Goal: Contribute content

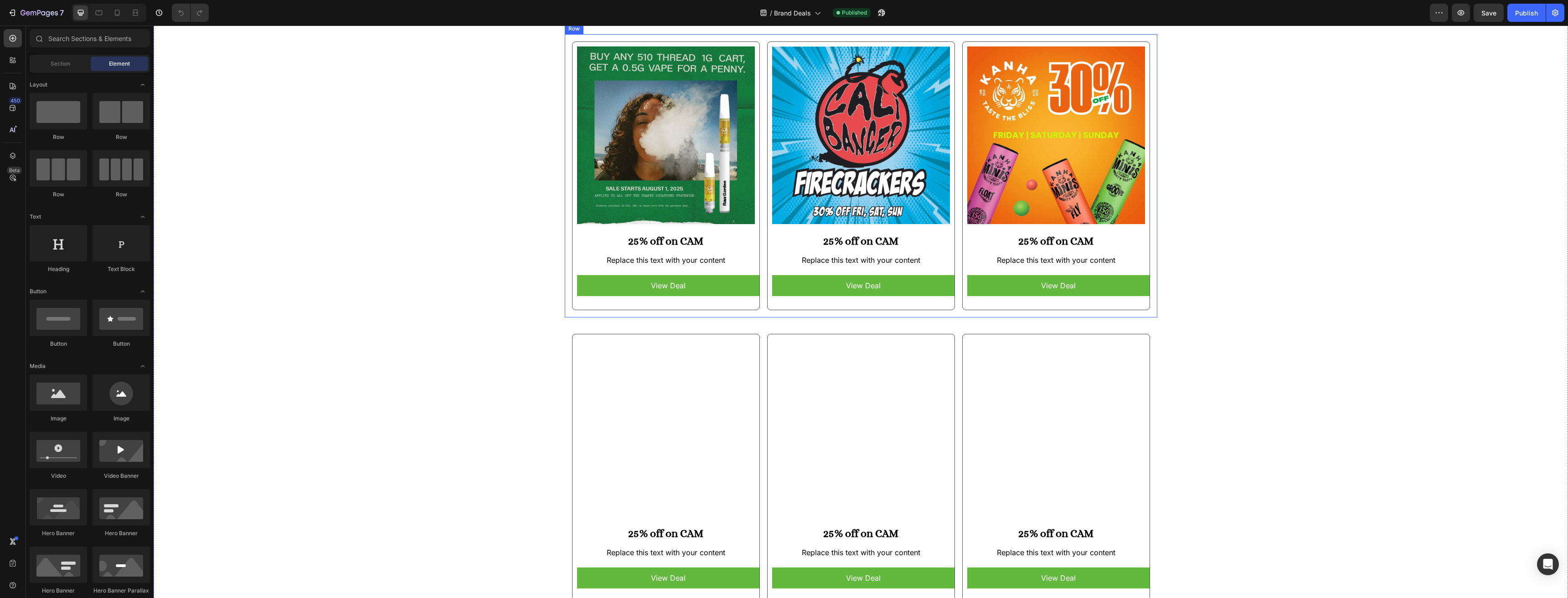
scroll to position [501, 0]
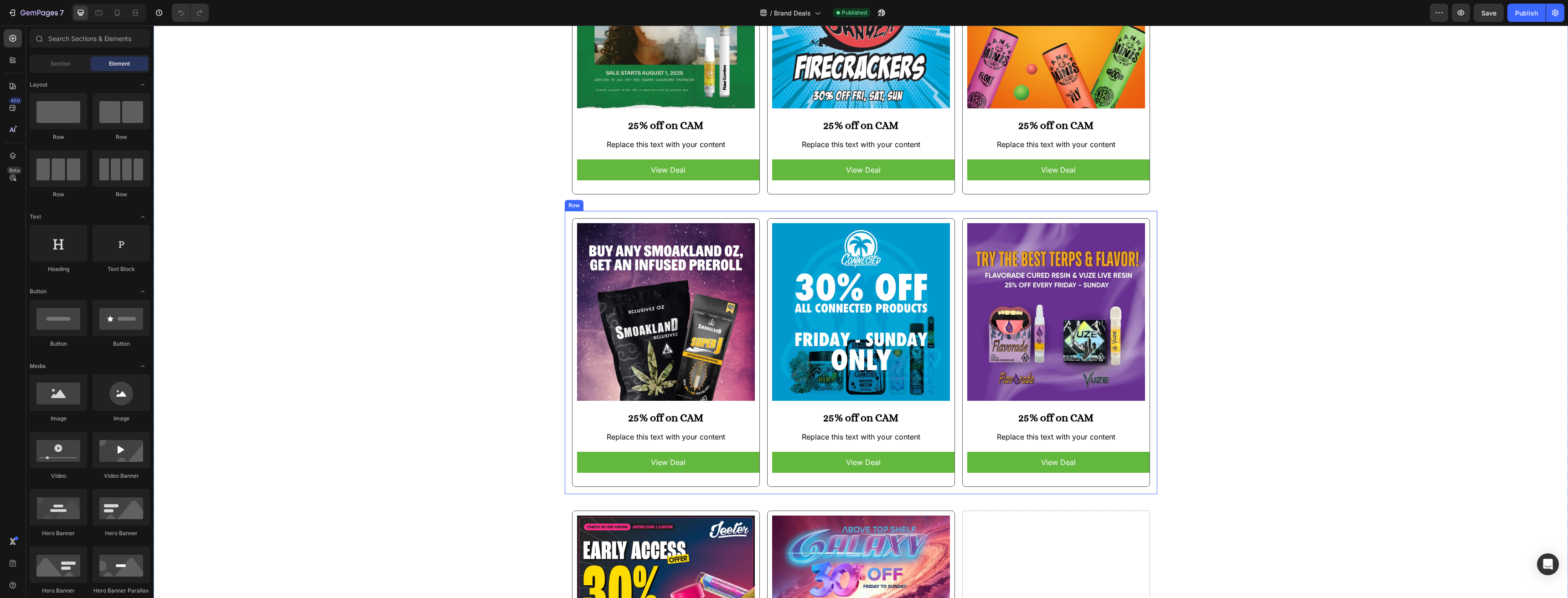
click at [763, 387] on div "Image 25% off on CAM Heading Replace this text with your content Text Block Vie…" at bounding box center [861, 353] width 593 height 283
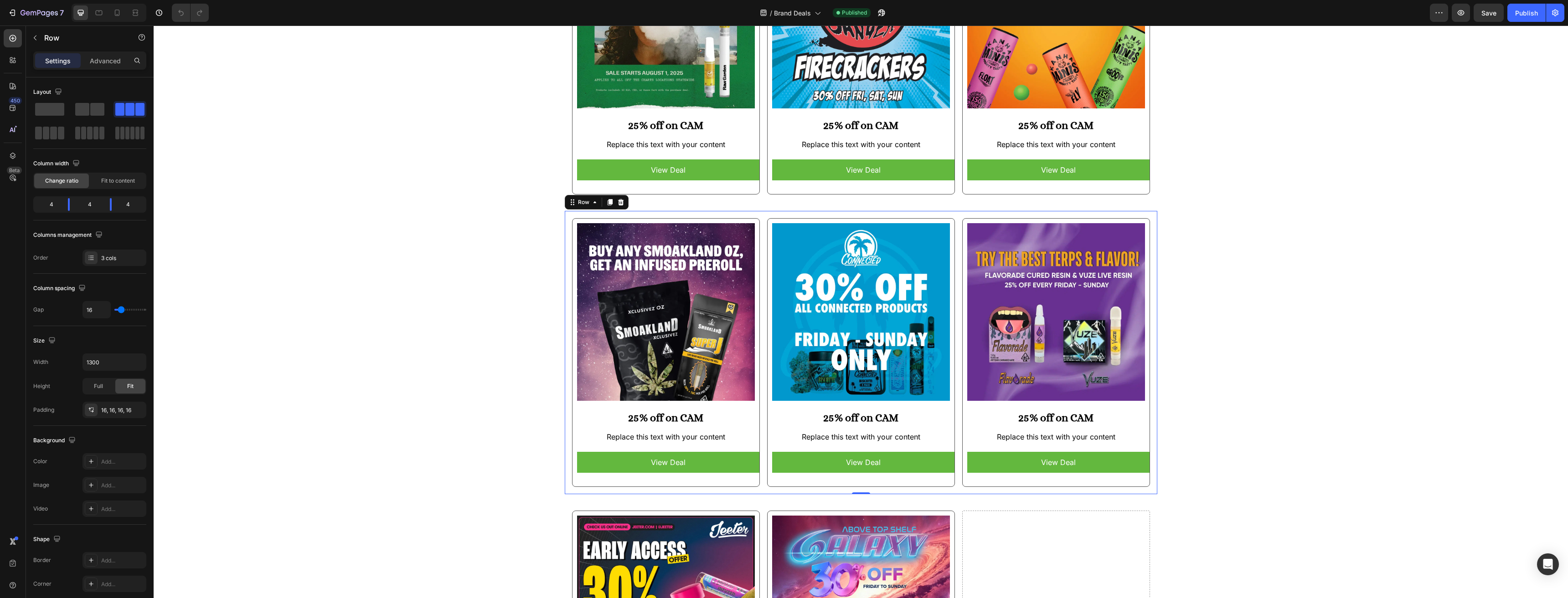
click at [758, 488] on div "Image 25% off on CAM Heading Replace this text with your content Text Block Vie…" at bounding box center [861, 353] width 593 height 283
click at [430, 324] on div "Brand Exclusive Cannabis Offers and Deals for West Hollywood Heading Just in Of…" at bounding box center [861, 172] width 1414 height 1230
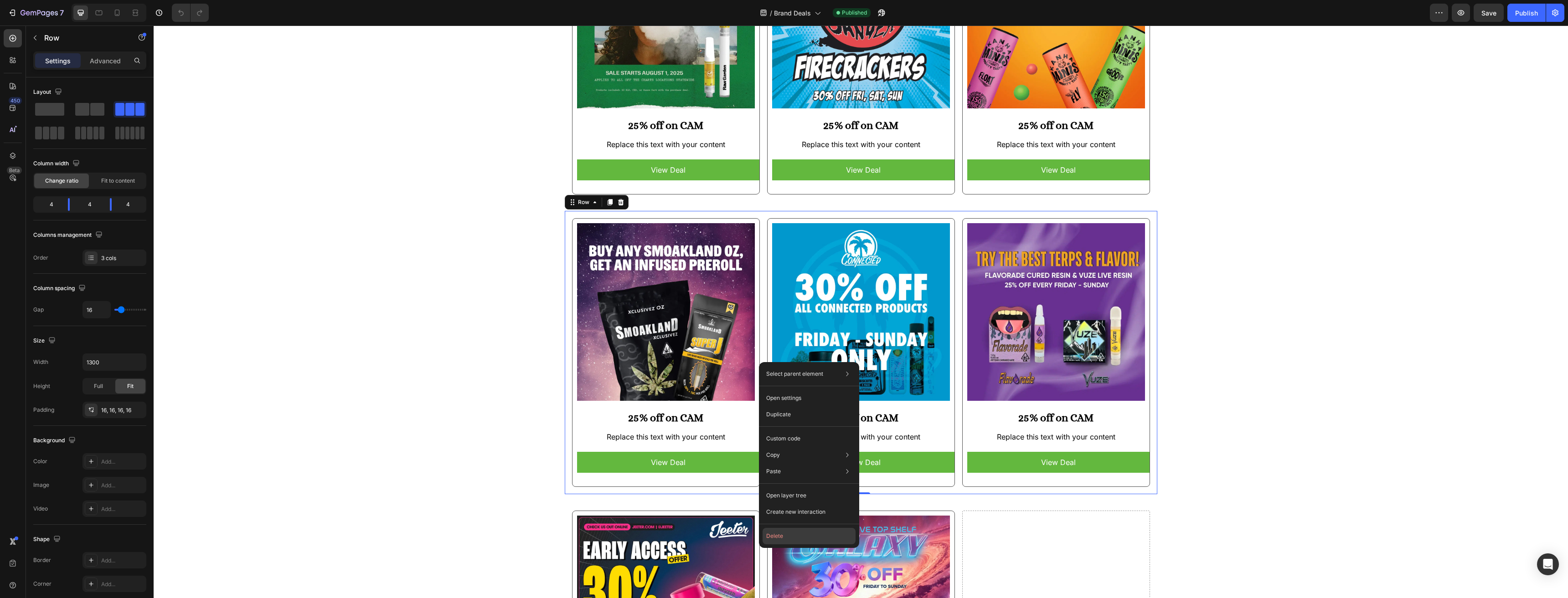
click at [786, 531] on button "Delete" at bounding box center [809, 536] width 93 height 17
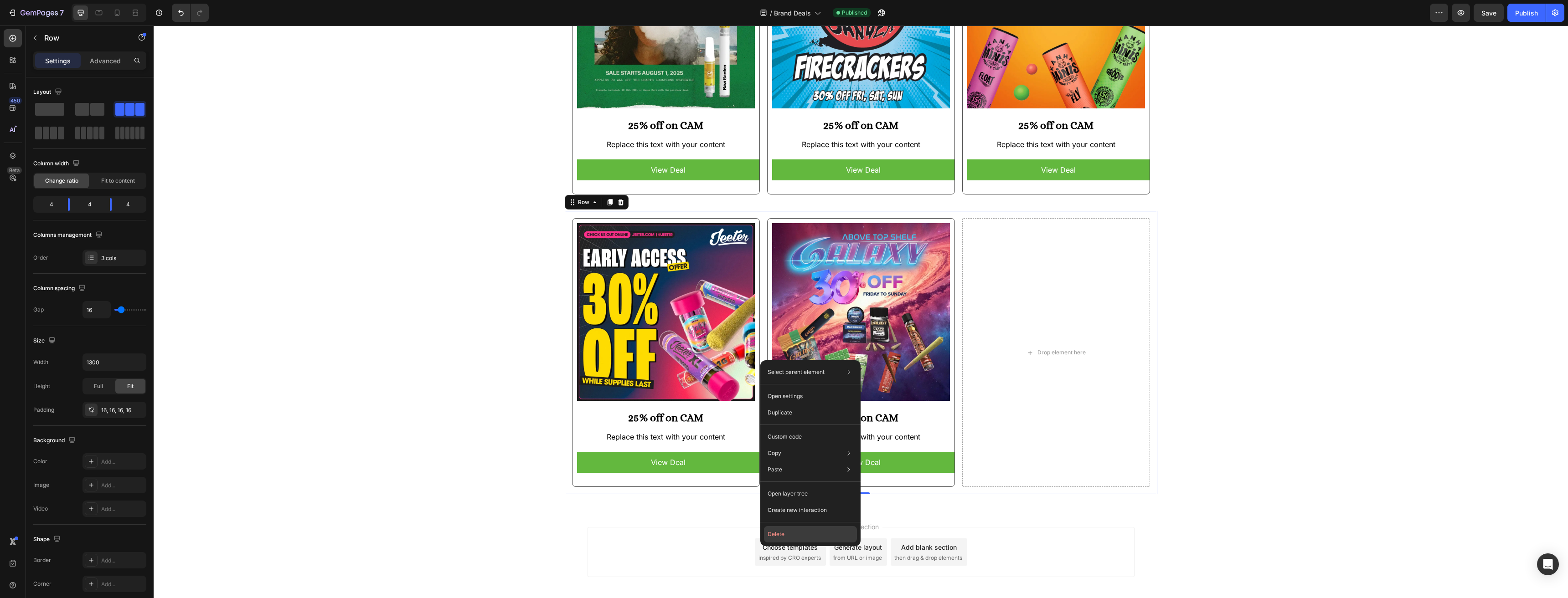
click at [789, 530] on button "Delete" at bounding box center [810, 535] width 93 height 17
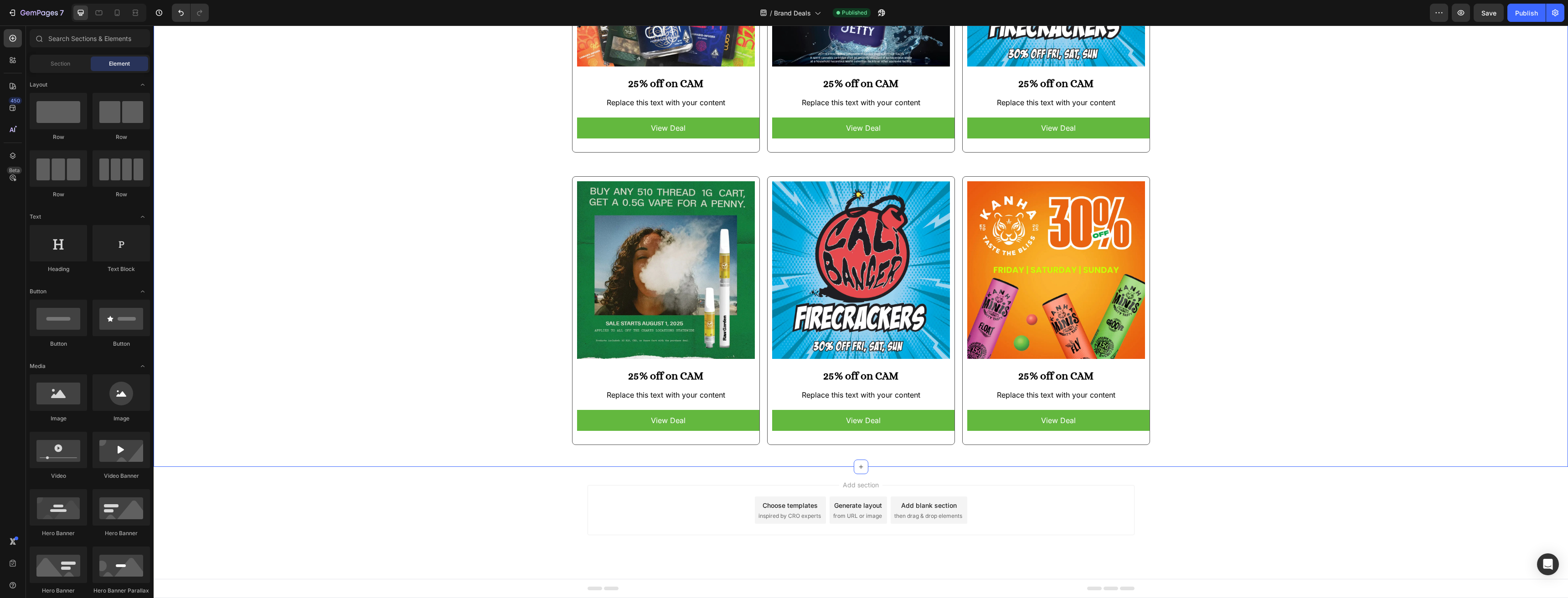
scroll to position [69, 0]
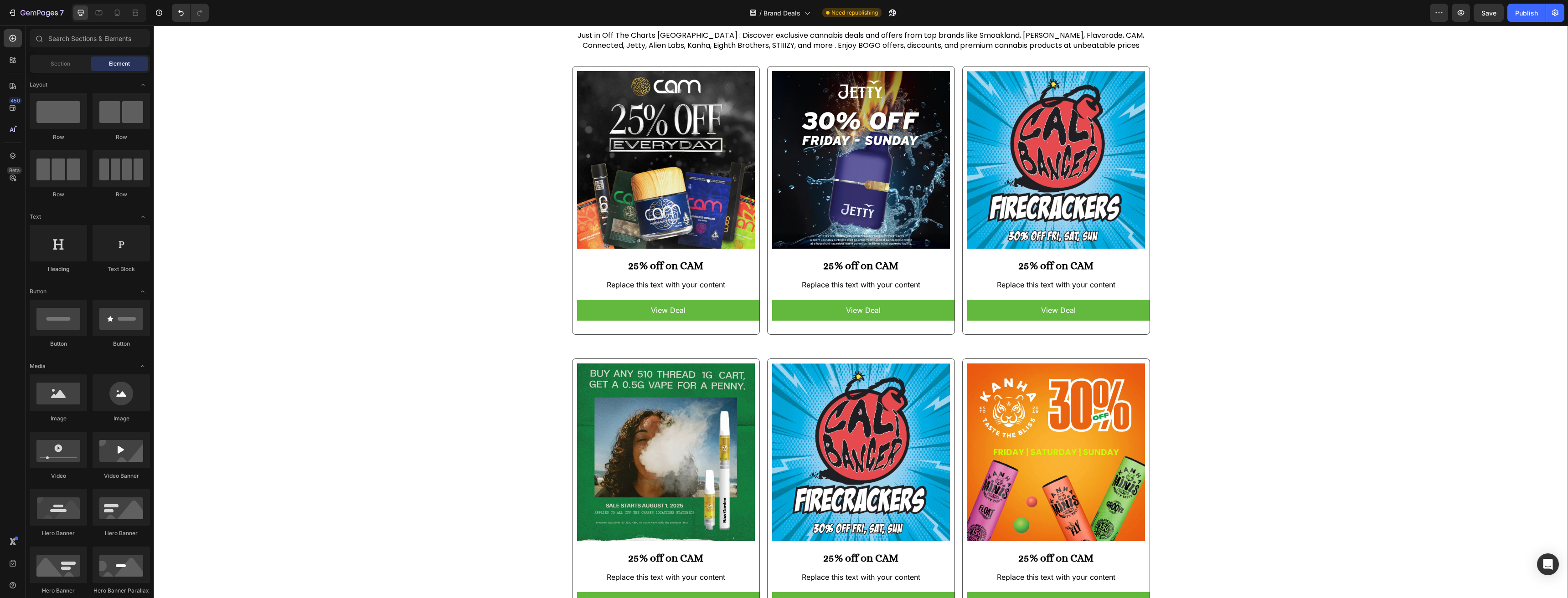
click at [1323, 275] on div "Brand Exclusive Cannabis Offers and Deals for West Hollywood Heading Just in Of…" at bounding box center [861, 312] width 1414 height 644
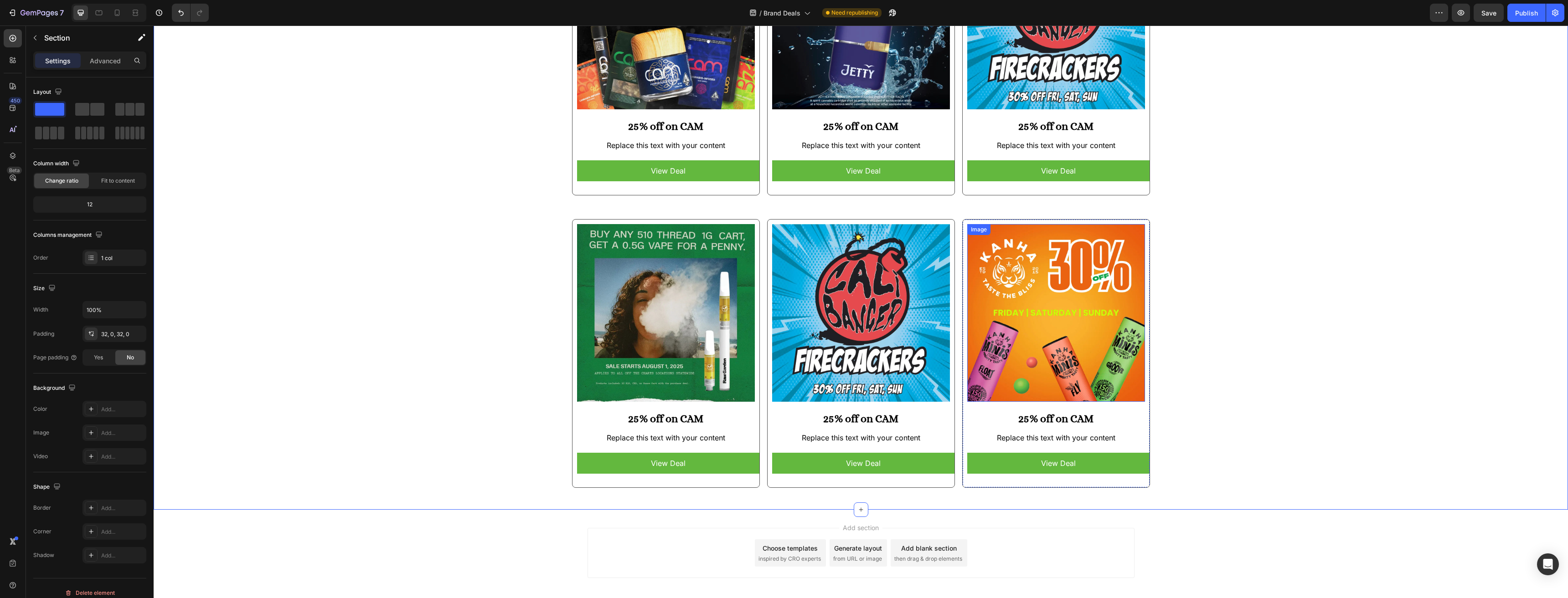
scroll to position [228, 0]
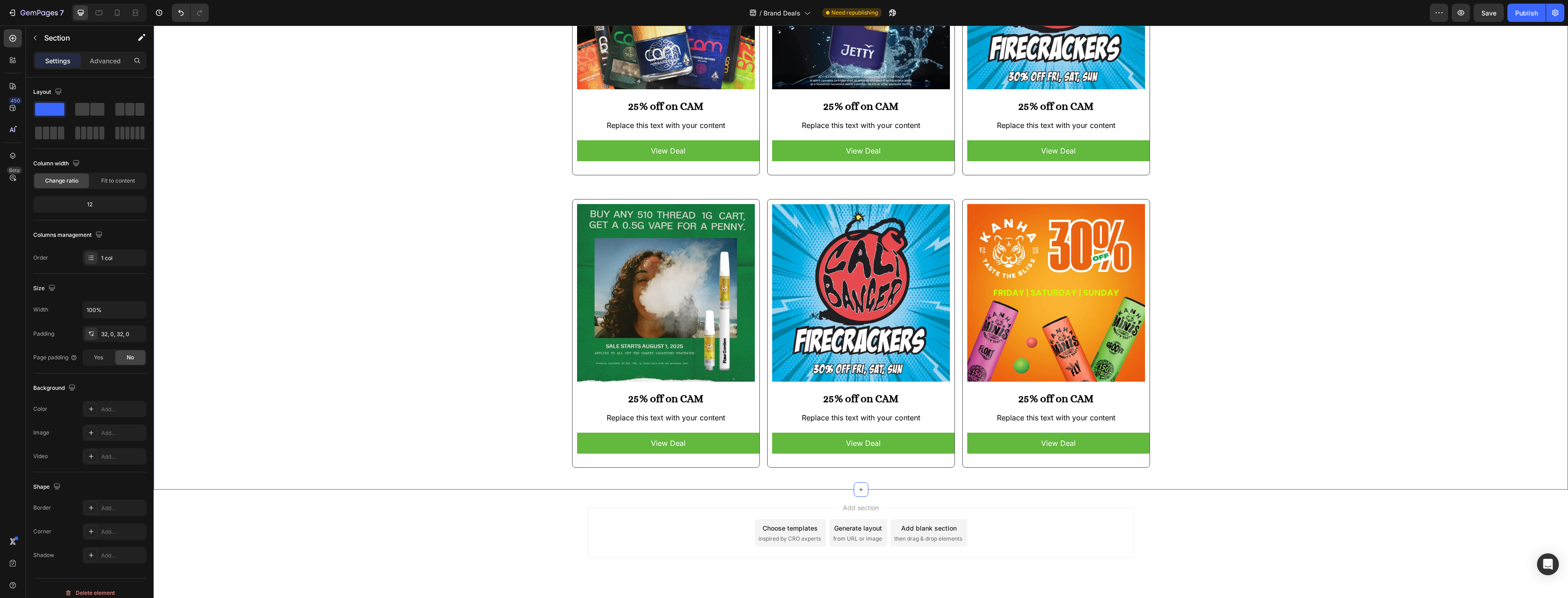
click at [1339, 283] on div "Brand Exclusive Cannabis Offers and Deals for West Hollywood Heading Just in Of…" at bounding box center [861, 153] width 1414 height 644
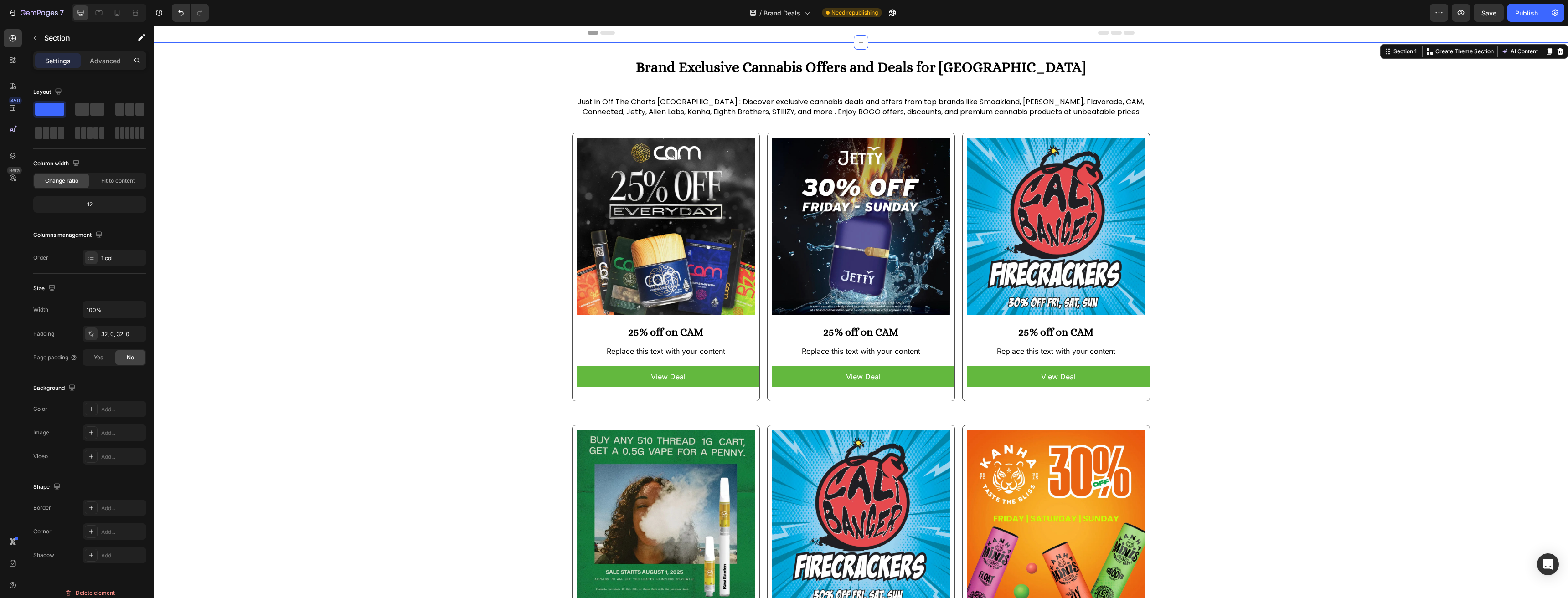
scroll to position [0, 0]
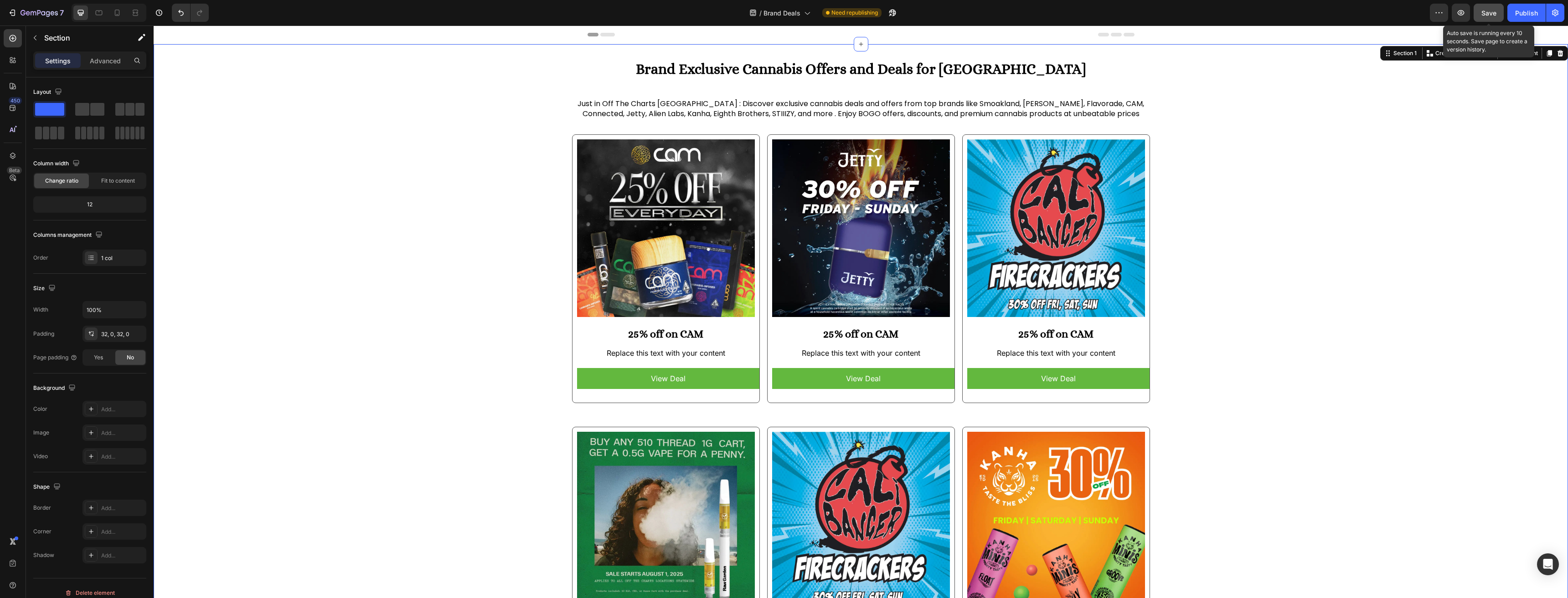
click at [1497, 6] on button "Save" at bounding box center [1488, 13] width 30 height 18
click at [1525, 11] on div "Publish" at bounding box center [1526, 13] width 23 height 10
click at [738, 67] on h2 "Brand Exclusive Cannabis Offers and Deals for [GEOGRAPHIC_DATA]" at bounding box center [861, 69] width 593 height 21
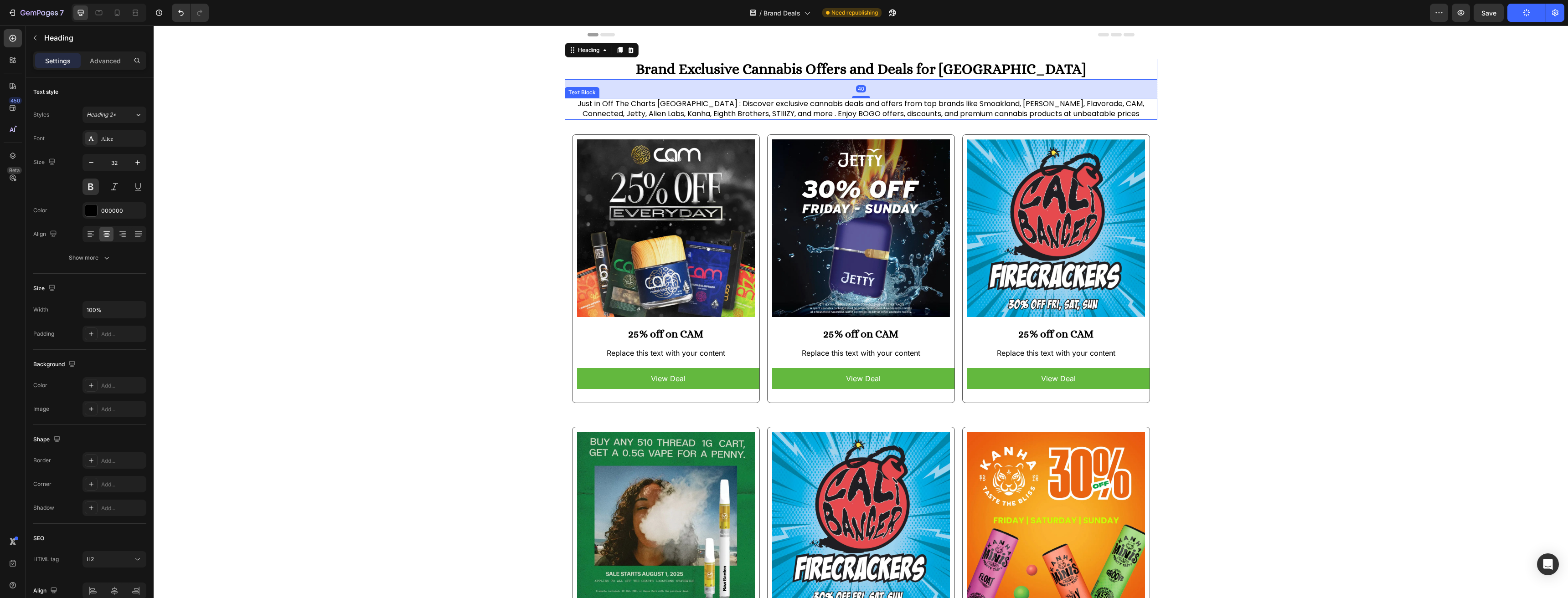
click at [673, 104] on p "Just in Off The Charts [GEOGRAPHIC_DATA] : Discover exclusive cannabis deals an…" at bounding box center [860, 109] width 590 height 21
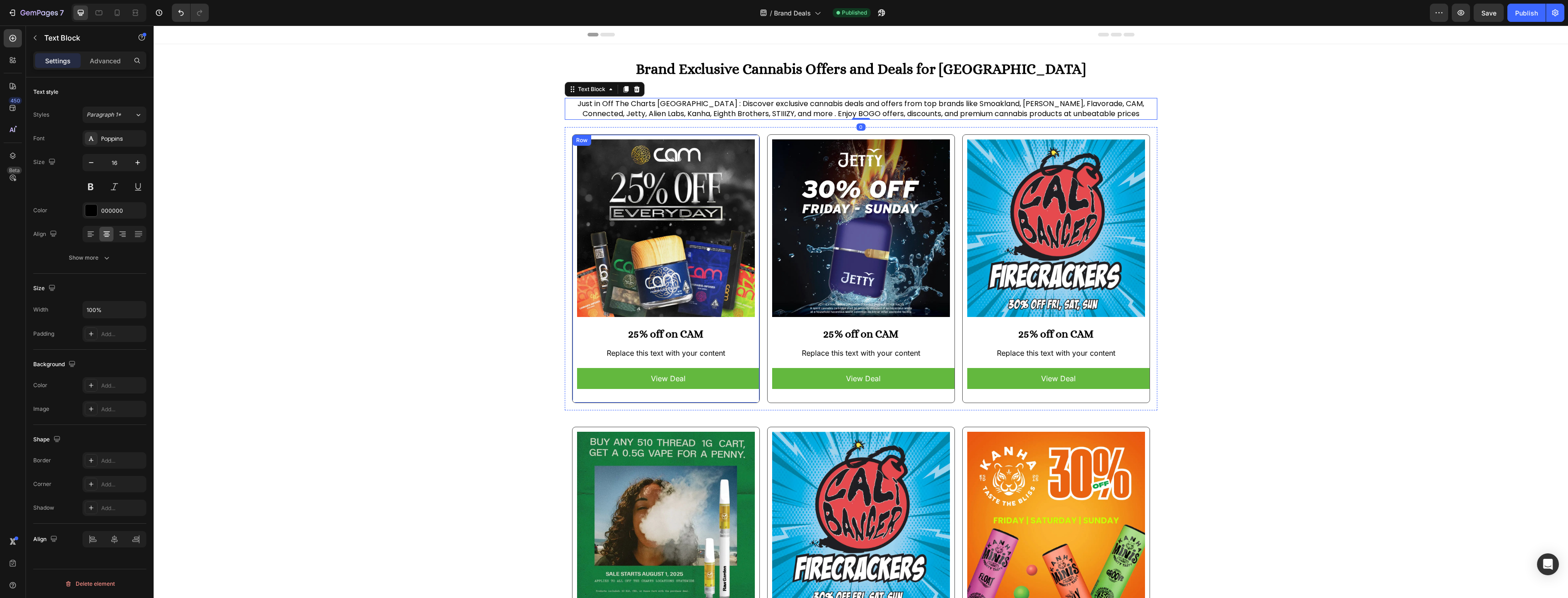
click at [661, 341] on h2 "25% off on CAM" at bounding box center [665, 334] width 187 height 16
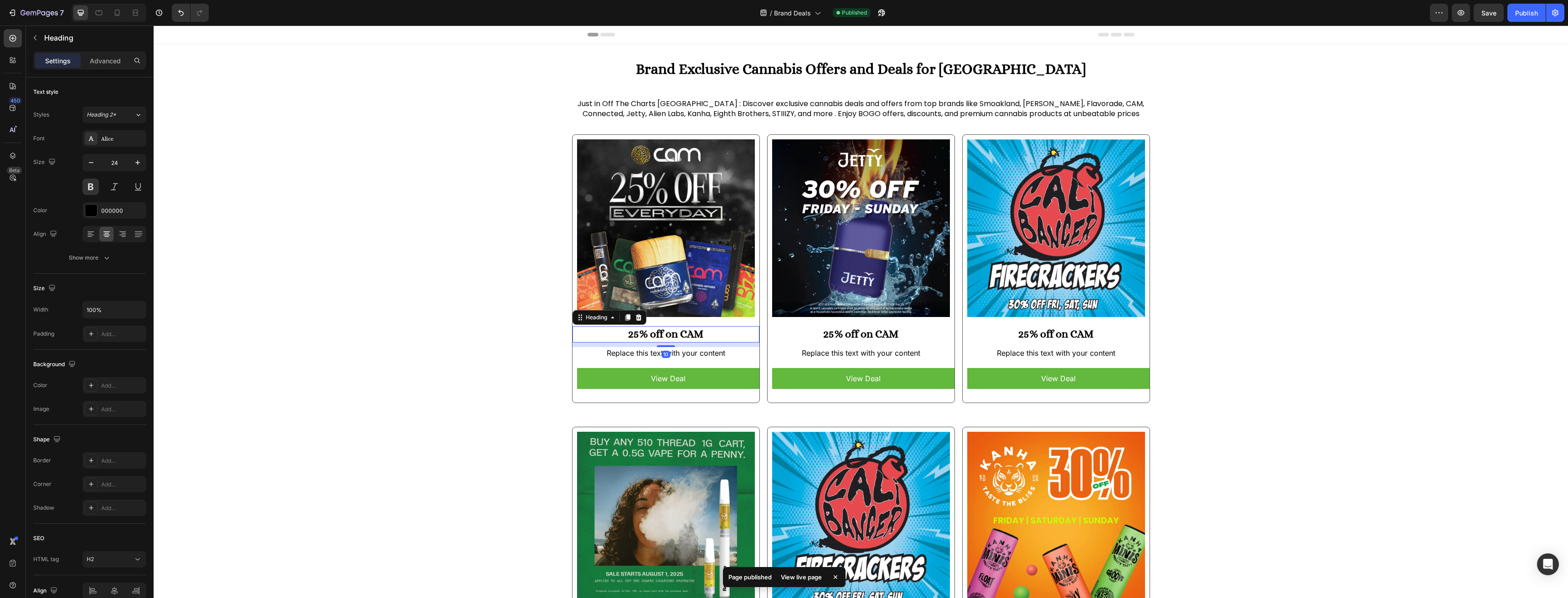
click at [532, 342] on div "Brand Exclusive Cannabis Offers and Deals for West Hollywood Heading Just in Of…" at bounding box center [861, 381] width 1414 height 644
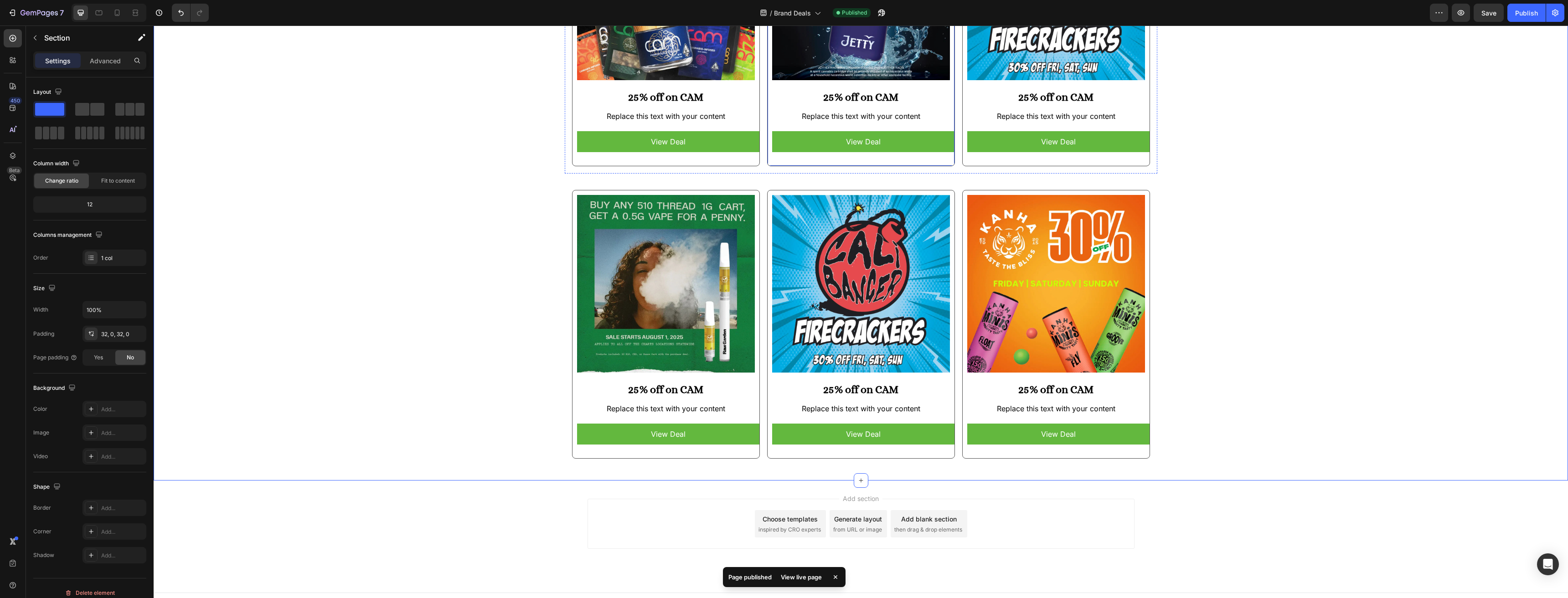
scroll to position [251, 0]
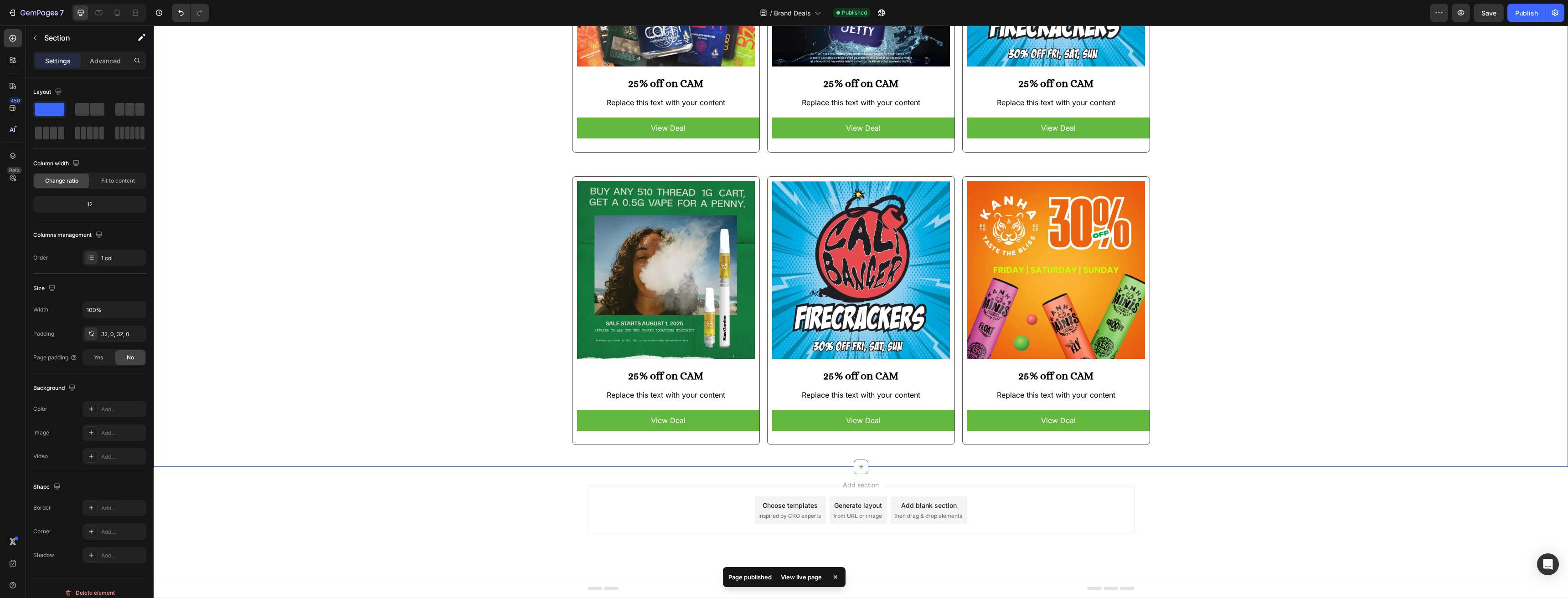
click at [482, 359] on div "Brand Exclusive Cannabis Offers and Deals for West Hollywood Heading Just in Of…" at bounding box center [861, 130] width 1414 height 644
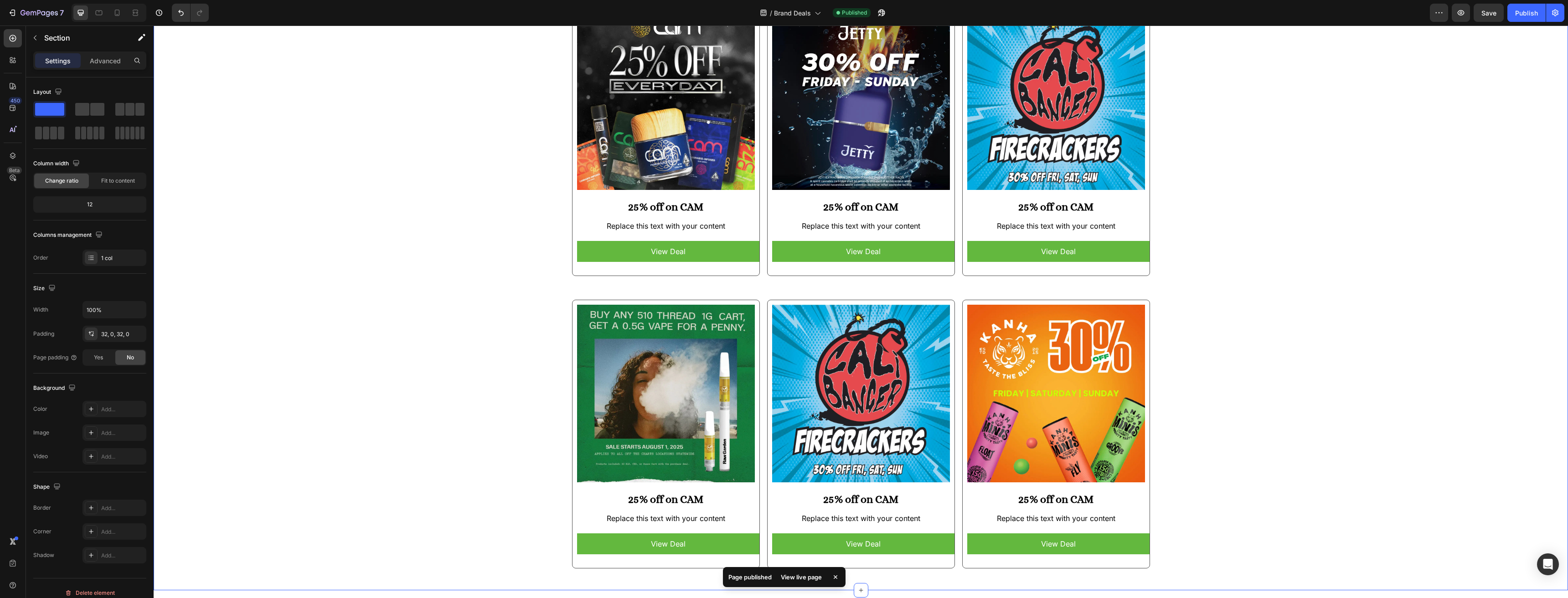
scroll to position [0, 0]
